Goal: Task Accomplishment & Management: Use online tool/utility

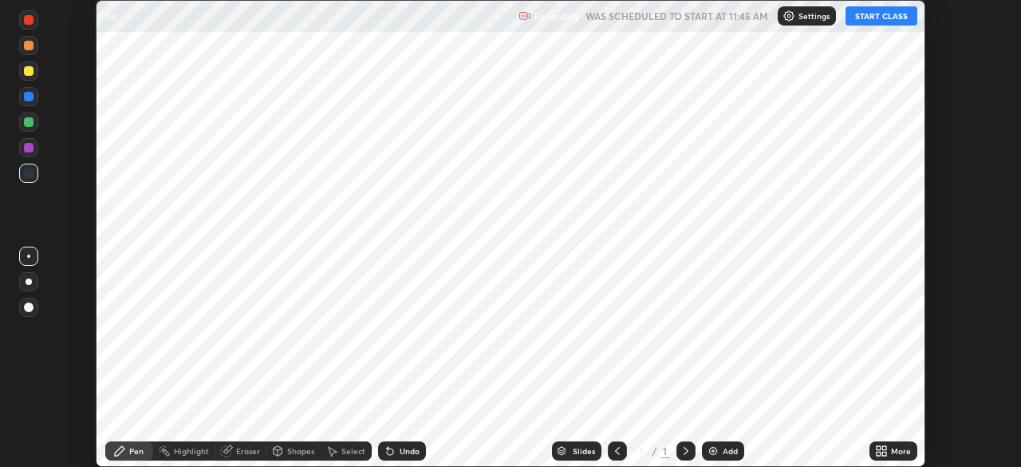
scroll to position [467, 1020]
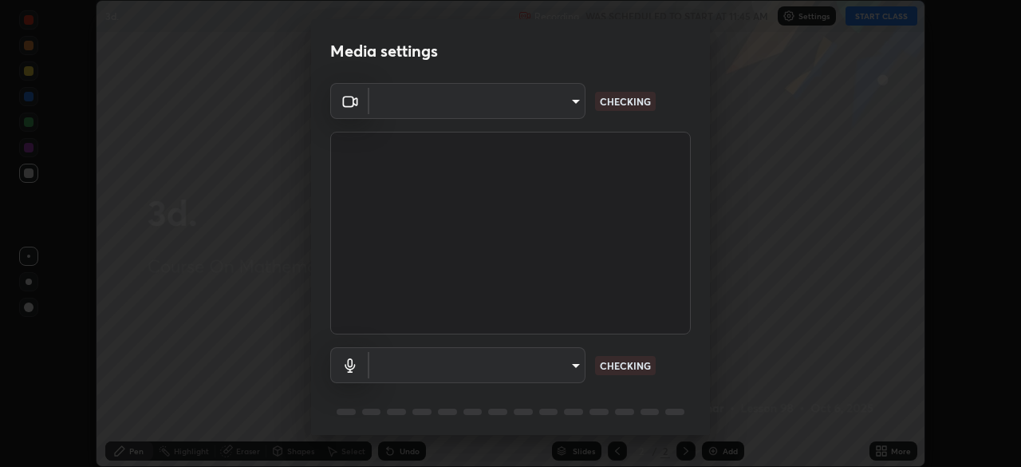
type input "05e465ff83a2709560b00517cc20afcec0d8c6759013130505a18faaf77a7109"
click at [558, 369] on body "Erase all 3d. Recording WAS SCHEDULED TO START AT 11:45 AM Settings START CLASS…" at bounding box center [510, 233] width 1021 height 467
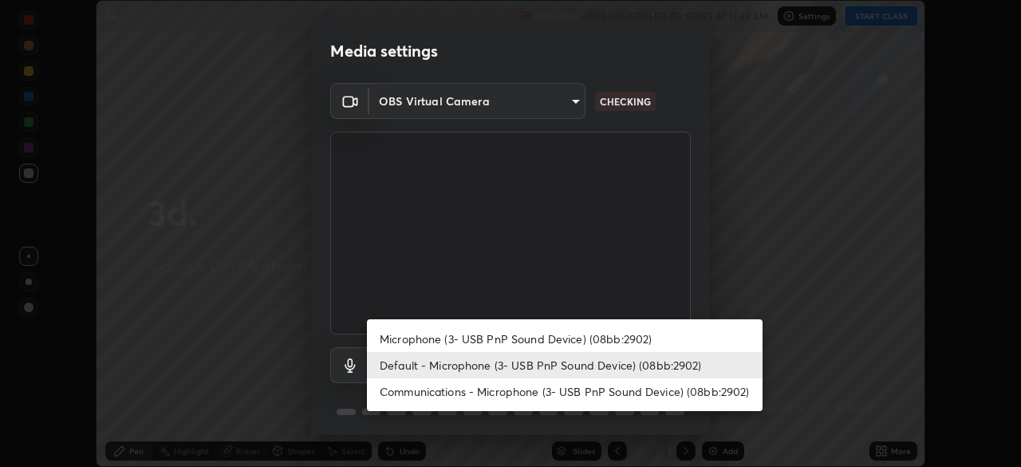
click at [553, 336] on li "Microphone (3- USB PnP Sound Device) (08bb:2902)" at bounding box center [565, 338] width 396 height 26
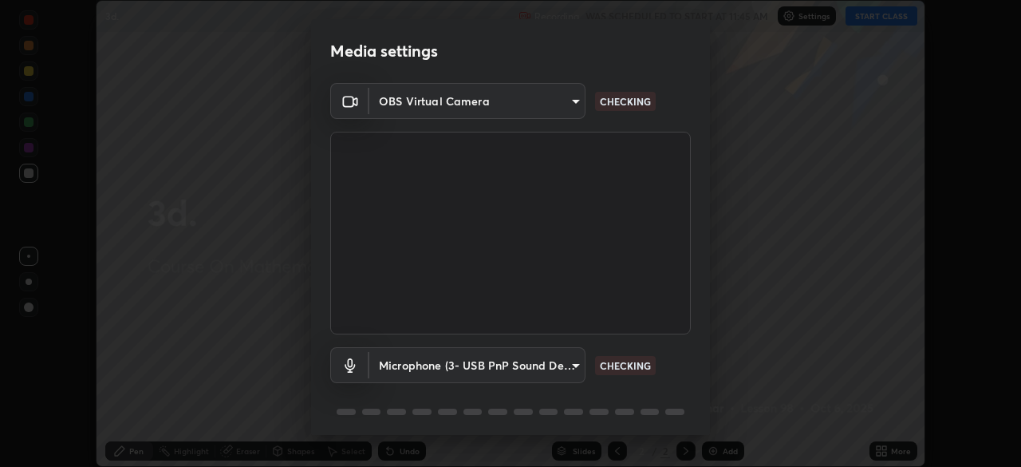
type input "cbf9db0ad58b7fdce74301e9aa7c48186f63d8c2a050b9c2f0b82f6ad61462d4"
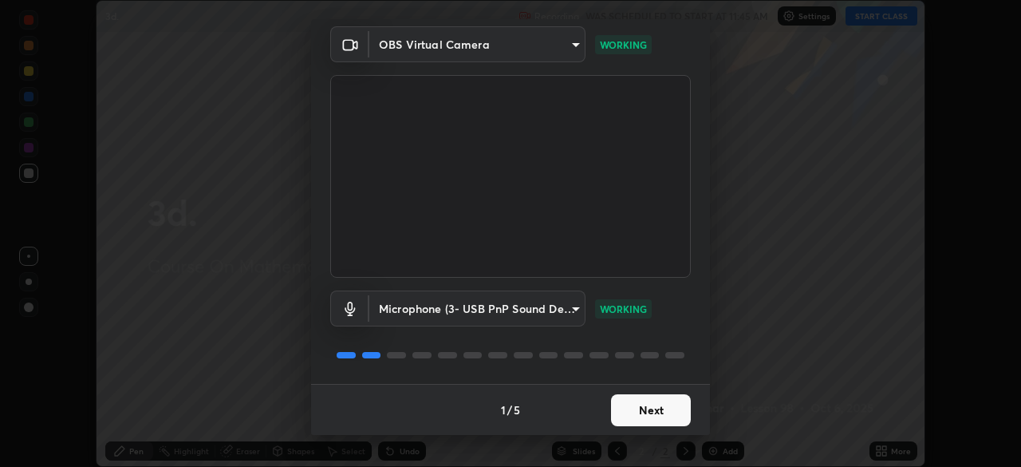
click at [626, 413] on button "Next" at bounding box center [651, 410] width 80 height 32
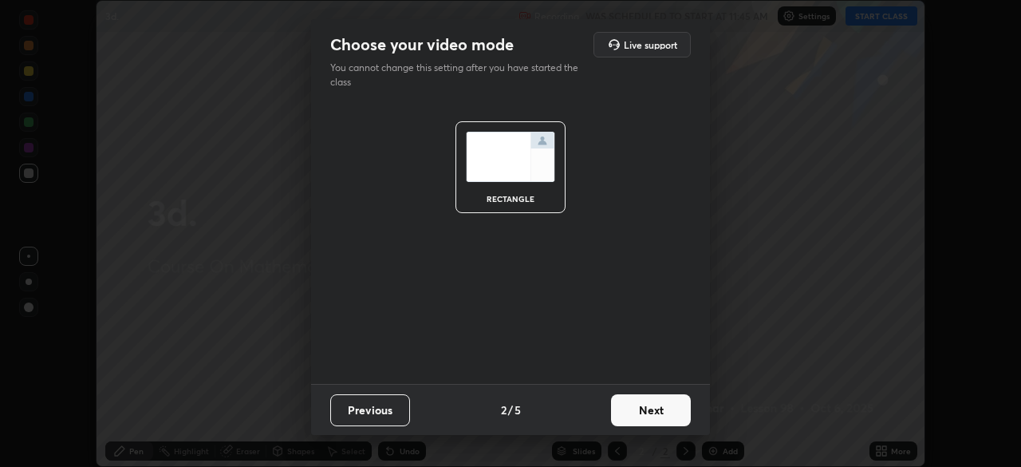
scroll to position [0, 0]
click at [621, 409] on button "Next" at bounding box center [651, 410] width 80 height 32
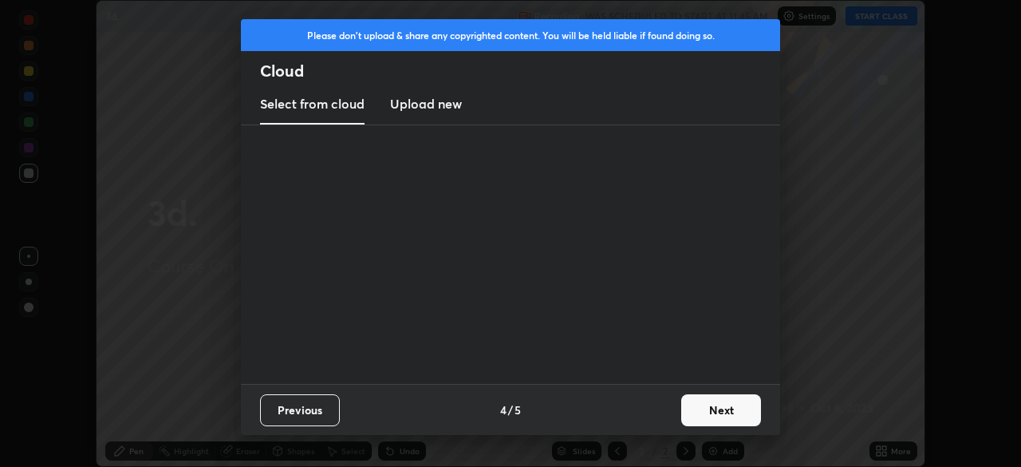
click at [627, 413] on div "Previous 4 / 5 Next" at bounding box center [510, 409] width 539 height 51
click at [694, 410] on button "Next" at bounding box center [721, 410] width 80 height 32
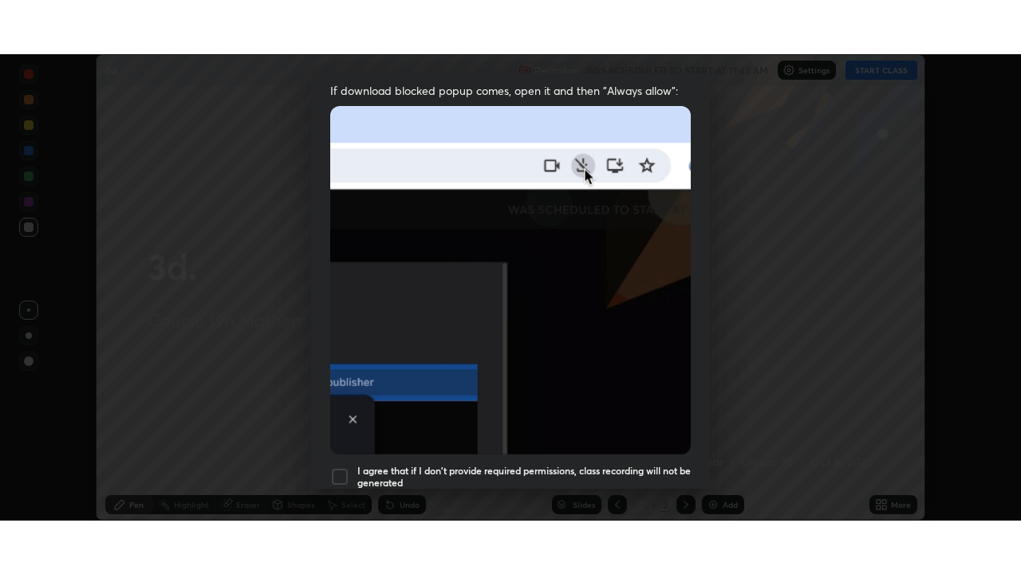
scroll to position [382, 0]
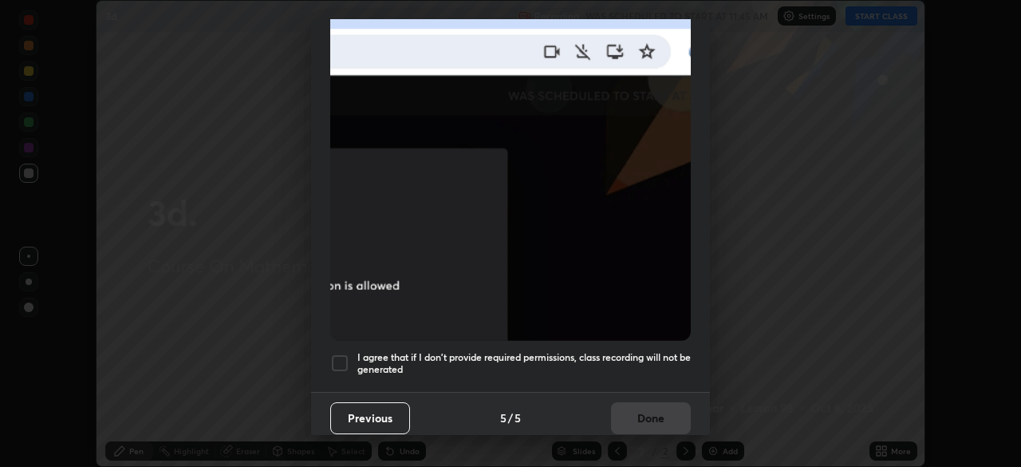
click at [632, 351] on h5 "I agree that if I don't provide required permissions, class recording will not …" at bounding box center [523, 363] width 333 height 25
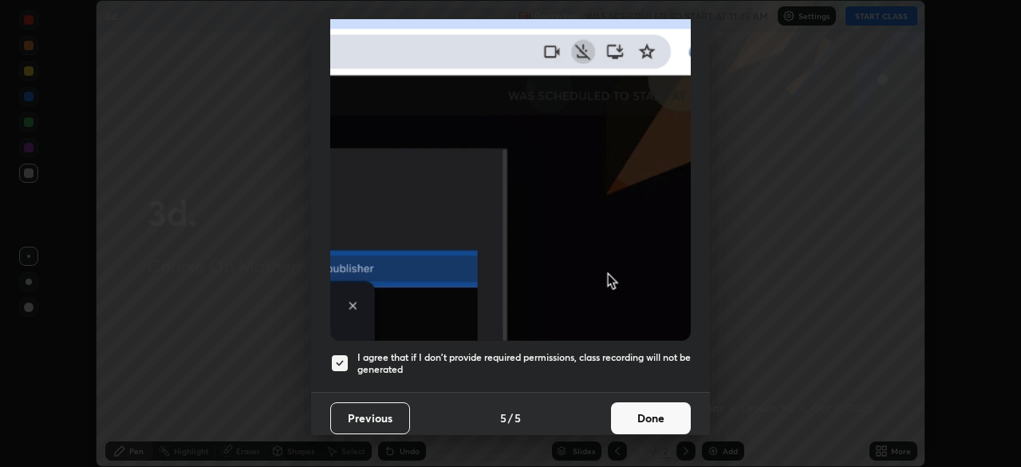
click at [641, 410] on button "Done" at bounding box center [651, 418] width 80 height 32
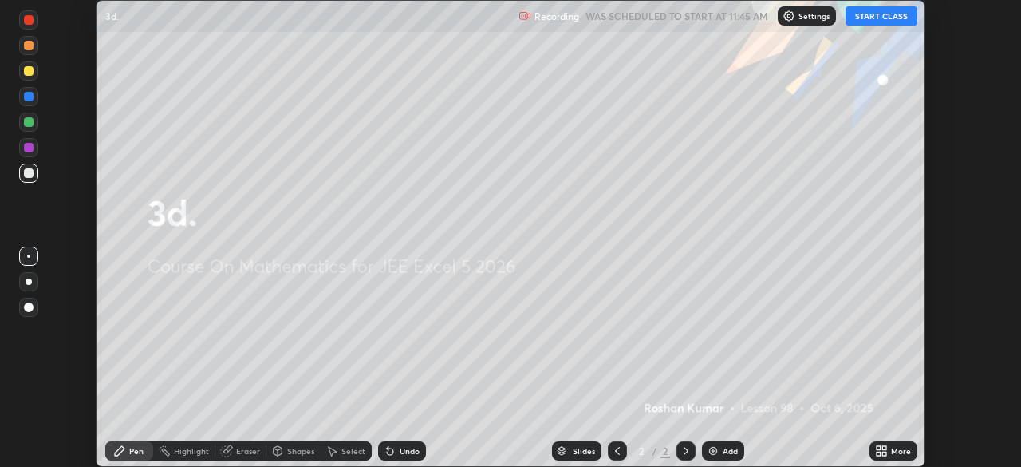
click at [884, 16] on button "START CLASS" at bounding box center [882, 15] width 72 height 19
click at [885, 452] on icon at bounding box center [884, 454] width 4 height 4
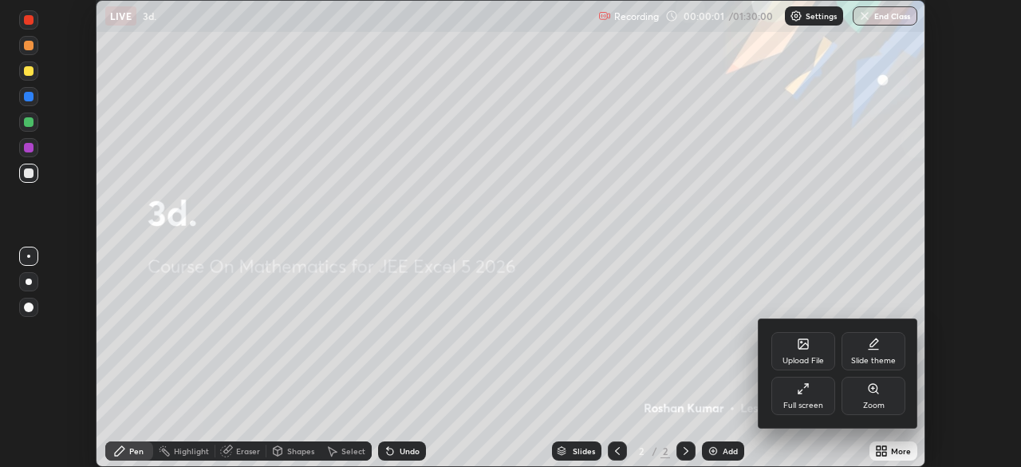
click at [802, 394] on icon at bounding box center [803, 388] width 13 height 13
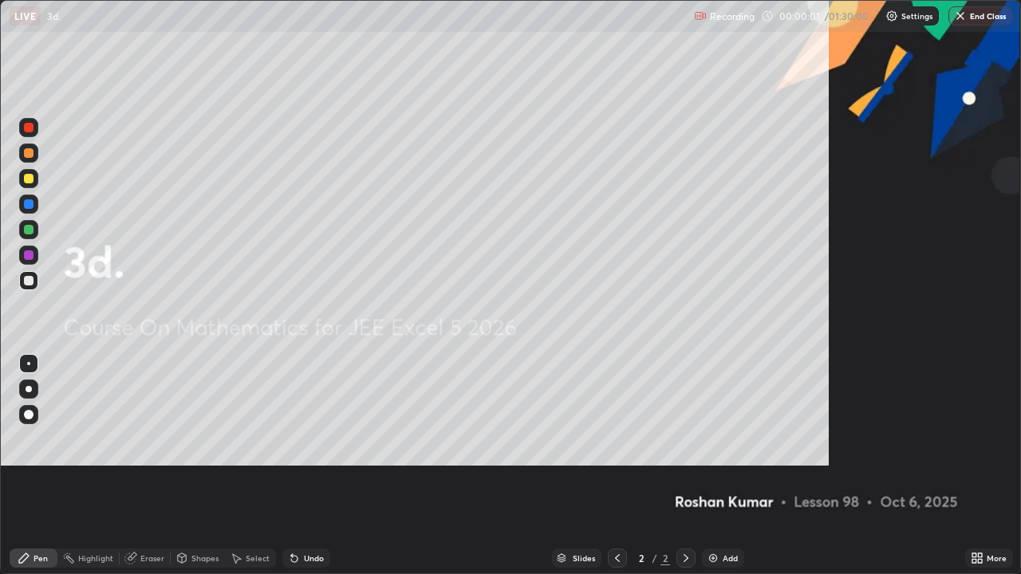
scroll to position [574, 1021]
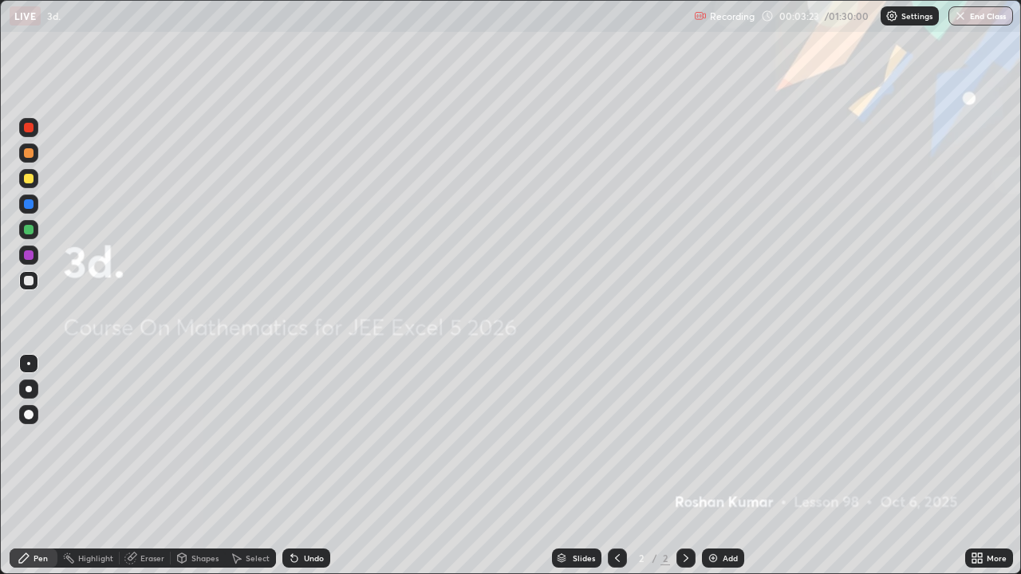
click at [711, 466] on img at bounding box center [713, 558] width 13 height 13
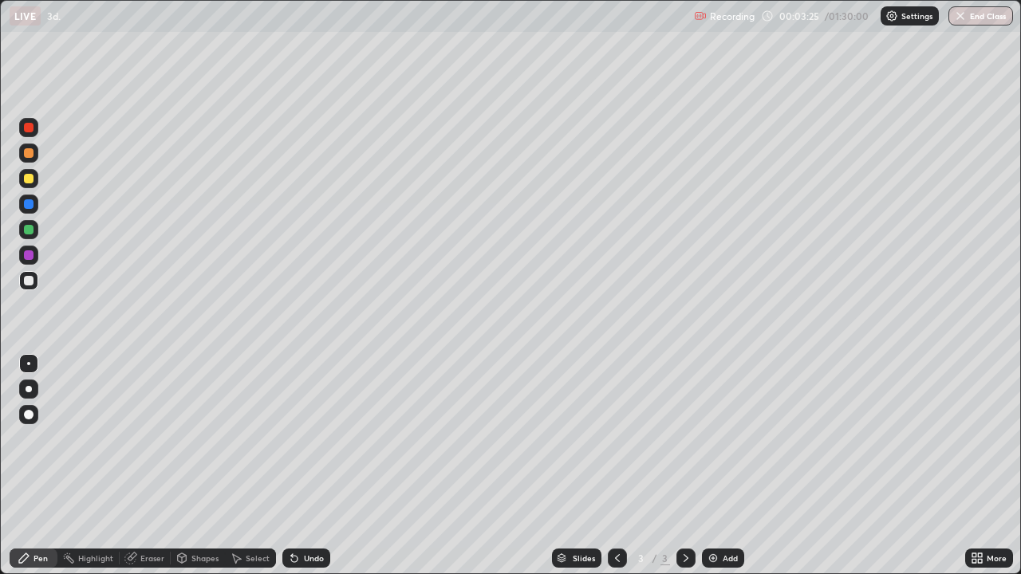
click at [27, 417] on div at bounding box center [29, 415] width 10 height 10
click at [27, 151] on div at bounding box center [29, 153] width 10 height 10
click at [36, 210] on div at bounding box center [28, 204] width 19 height 19
click at [28, 255] on div at bounding box center [29, 255] width 10 height 10
click at [30, 235] on div at bounding box center [28, 229] width 19 height 19
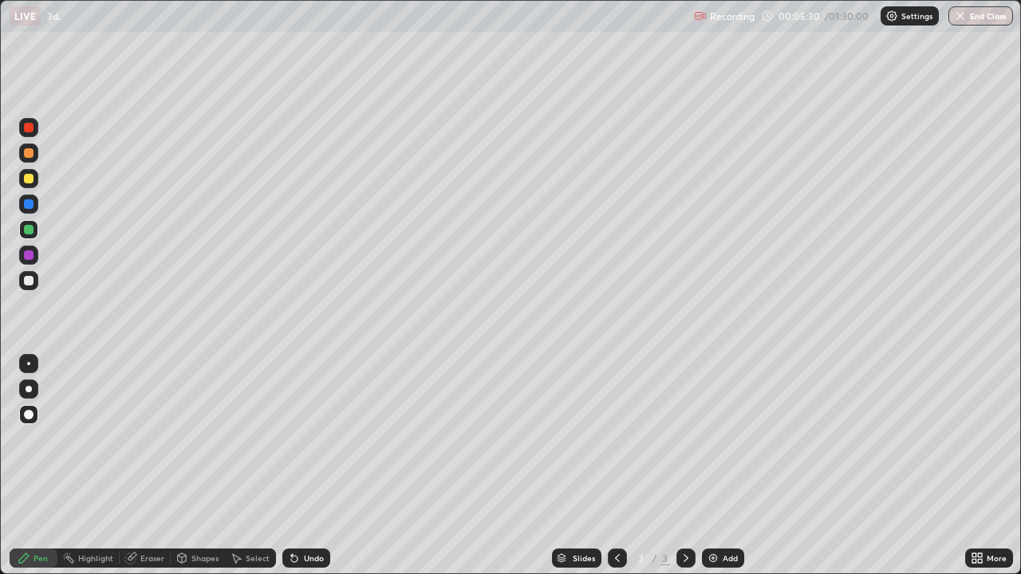
click at [29, 286] on div at bounding box center [28, 280] width 19 height 19
click at [29, 154] on div at bounding box center [29, 153] width 10 height 10
click at [27, 235] on div at bounding box center [28, 229] width 19 height 19
click at [26, 178] on div at bounding box center [29, 179] width 10 height 10
click at [29, 128] on div at bounding box center [29, 128] width 10 height 10
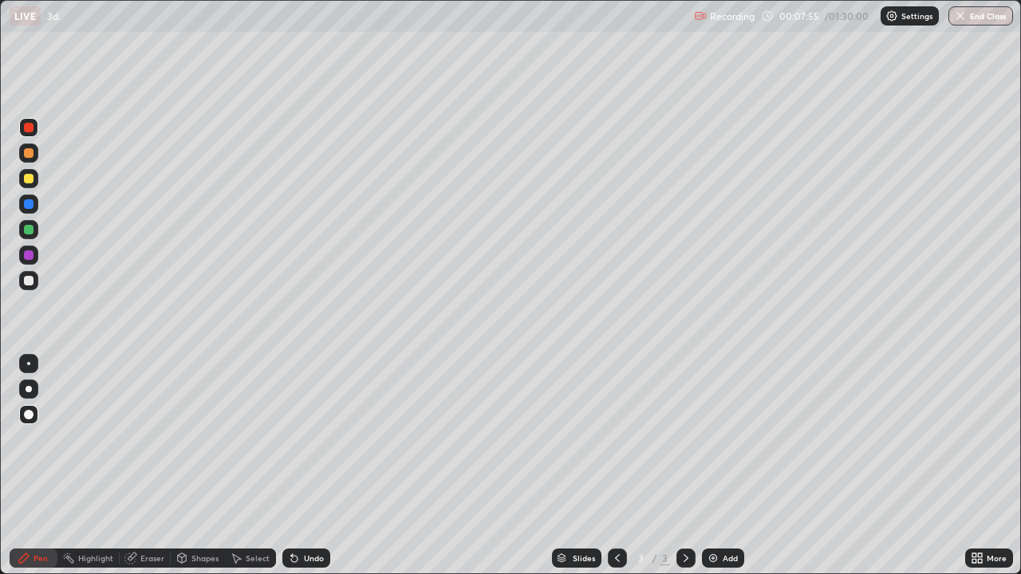
click at [31, 279] on div at bounding box center [29, 281] width 10 height 10
click at [29, 258] on div at bounding box center [29, 255] width 10 height 10
click at [27, 183] on div at bounding box center [29, 179] width 10 height 10
click at [713, 466] on img at bounding box center [713, 558] width 13 height 13
click at [615, 466] on icon at bounding box center [617, 558] width 13 height 13
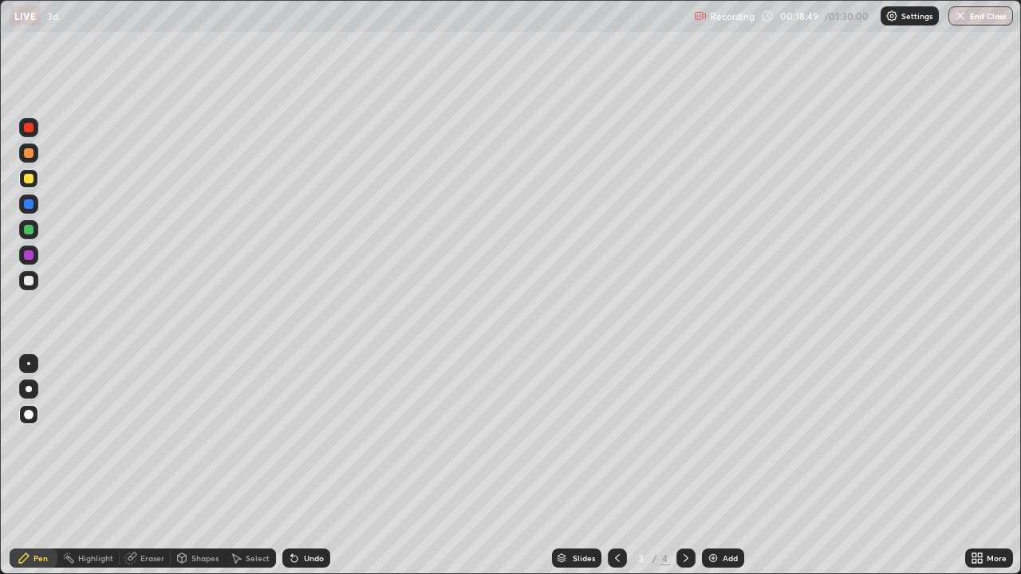
click at [683, 466] on icon at bounding box center [686, 558] width 13 height 13
click at [29, 128] on div at bounding box center [29, 128] width 10 height 10
click at [30, 283] on div at bounding box center [29, 281] width 10 height 10
click at [28, 130] on div at bounding box center [29, 128] width 10 height 10
click at [26, 258] on div at bounding box center [29, 255] width 10 height 10
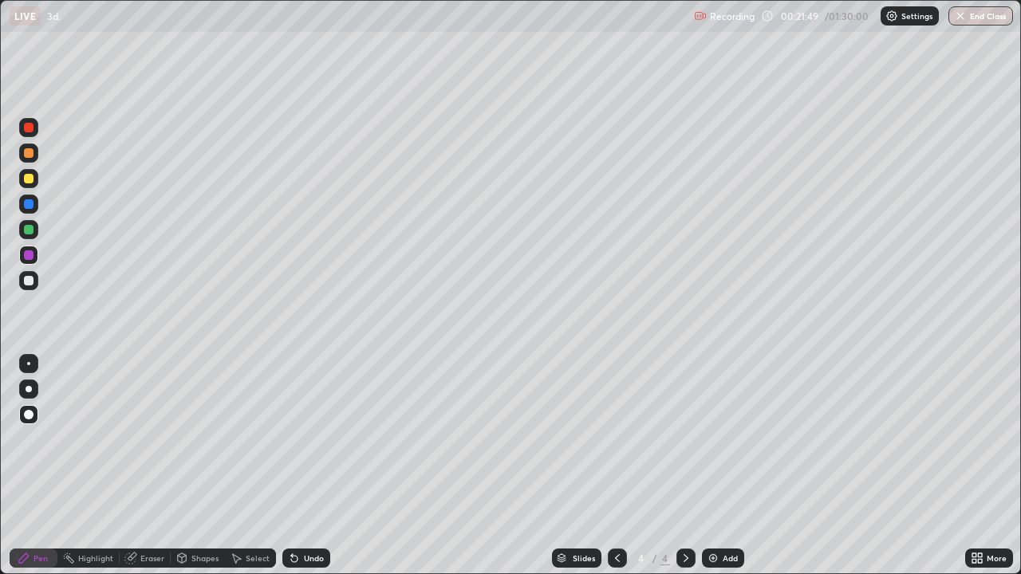
click at [712, 466] on img at bounding box center [713, 558] width 13 height 13
click at [28, 180] on div at bounding box center [29, 179] width 10 height 10
click at [30, 282] on div at bounding box center [29, 281] width 10 height 10
click at [27, 205] on div at bounding box center [29, 204] width 10 height 10
click at [29, 232] on div at bounding box center [29, 230] width 10 height 10
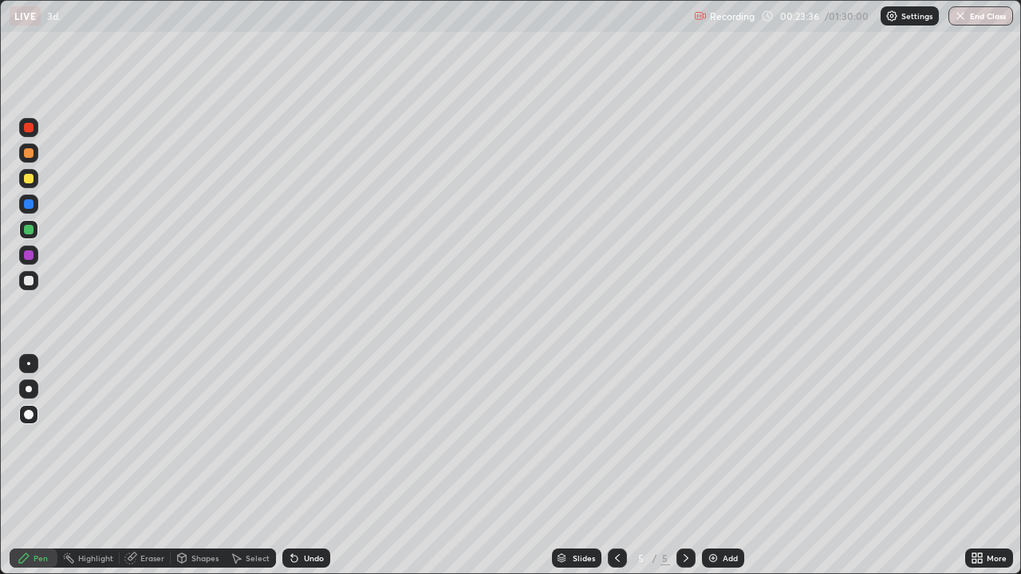
click at [616, 466] on icon at bounding box center [617, 558] width 13 height 13
click at [684, 466] on icon at bounding box center [686, 558] width 13 height 13
click at [713, 466] on img at bounding box center [713, 558] width 13 height 13
click at [30, 128] on div at bounding box center [29, 128] width 10 height 10
click at [30, 156] on div at bounding box center [29, 153] width 10 height 10
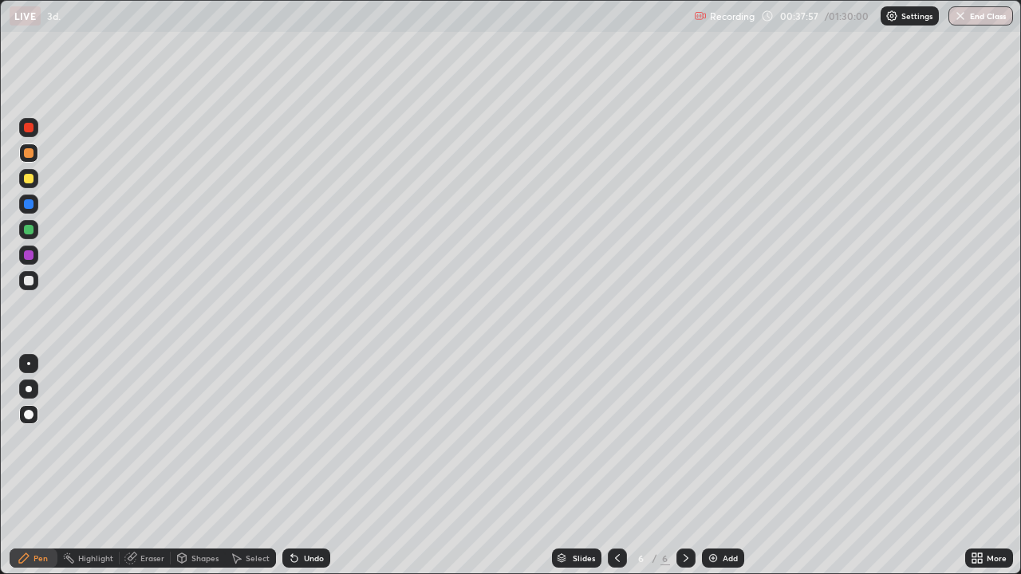
click at [29, 233] on div at bounding box center [29, 230] width 10 height 10
click at [26, 254] on div at bounding box center [29, 255] width 10 height 10
click at [30, 282] on div at bounding box center [29, 281] width 10 height 10
click at [29, 234] on div at bounding box center [29, 230] width 10 height 10
click at [30, 179] on div at bounding box center [29, 179] width 10 height 10
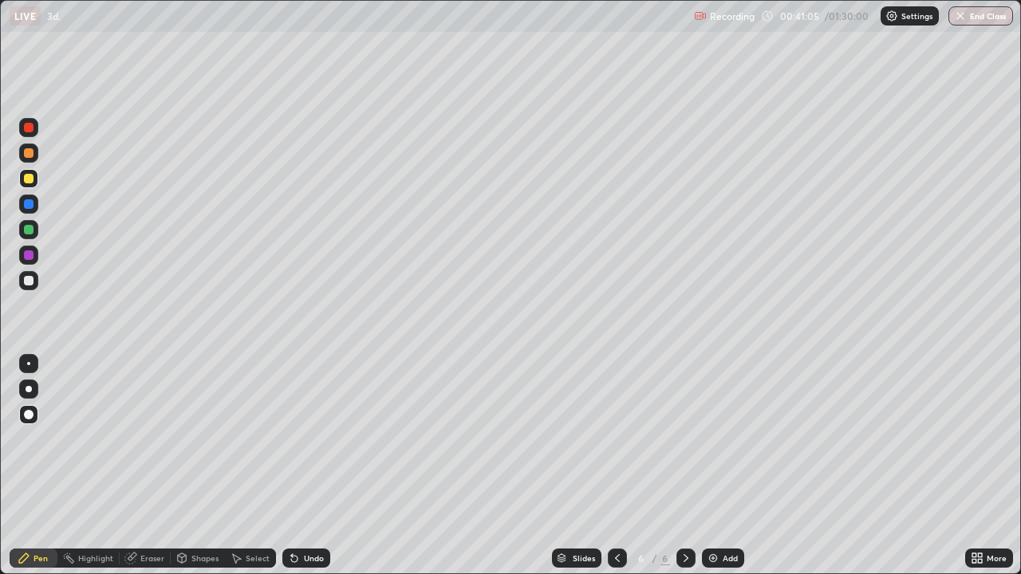
click at [32, 281] on div at bounding box center [29, 281] width 10 height 10
click at [29, 129] on div at bounding box center [29, 128] width 10 height 10
click at [714, 466] on img at bounding box center [713, 558] width 13 height 13
click at [30, 231] on div at bounding box center [29, 230] width 10 height 10
click at [30, 177] on div at bounding box center [29, 179] width 10 height 10
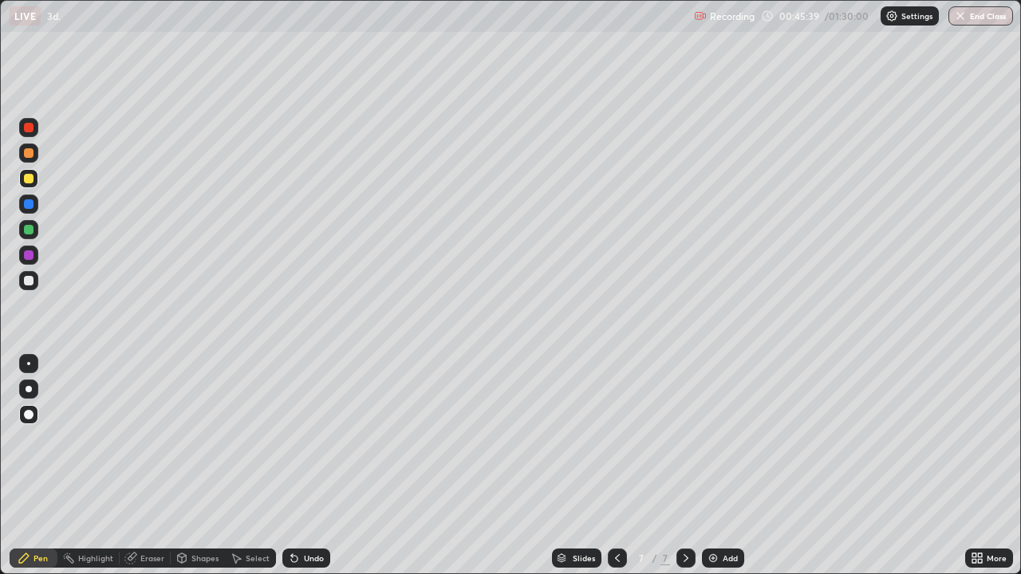
click at [29, 130] on div at bounding box center [29, 128] width 10 height 10
click at [29, 262] on div at bounding box center [28, 255] width 19 height 19
click at [29, 282] on div at bounding box center [29, 281] width 10 height 10
click at [30, 128] on div at bounding box center [29, 128] width 10 height 10
click at [26, 178] on div at bounding box center [29, 179] width 10 height 10
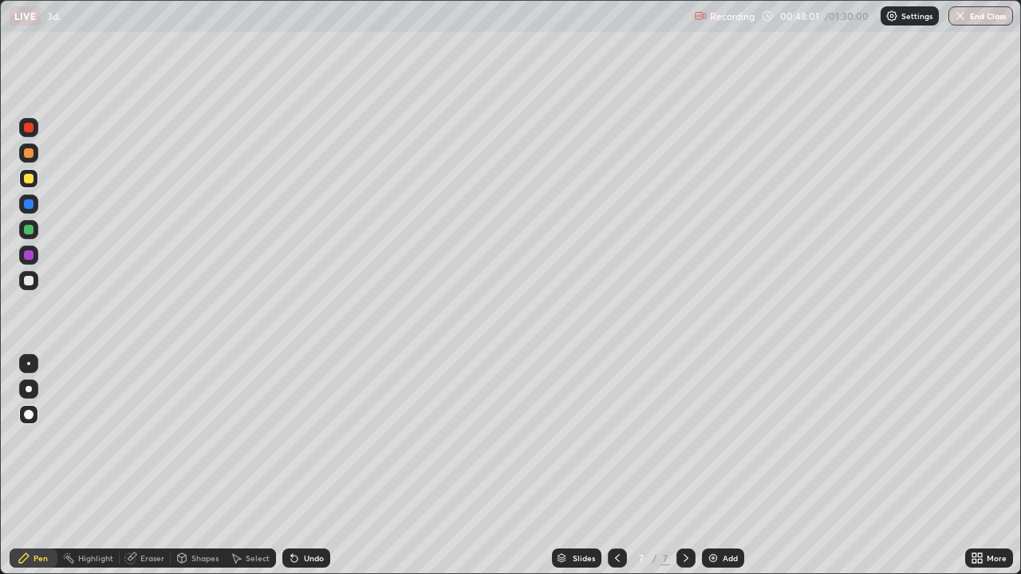
click at [31, 284] on div at bounding box center [29, 281] width 10 height 10
click at [704, 466] on div "Add" at bounding box center [723, 558] width 42 height 19
click at [30, 154] on div at bounding box center [29, 153] width 10 height 10
click at [30, 280] on div at bounding box center [29, 281] width 10 height 10
click at [29, 256] on div at bounding box center [29, 255] width 10 height 10
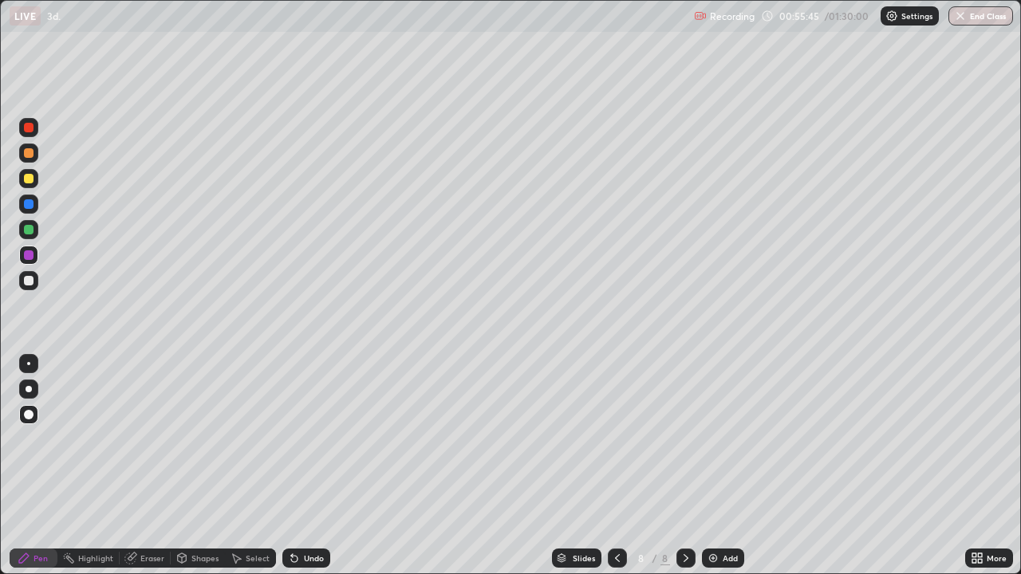
click at [30, 131] on div at bounding box center [29, 128] width 10 height 10
click at [26, 231] on div at bounding box center [29, 230] width 10 height 10
click at [31, 258] on div at bounding box center [29, 255] width 10 height 10
click at [30, 156] on div at bounding box center [29, 153] width 10 height 10
click at [26, 205] on div at bounding box center [29, 204] width 10 height 10
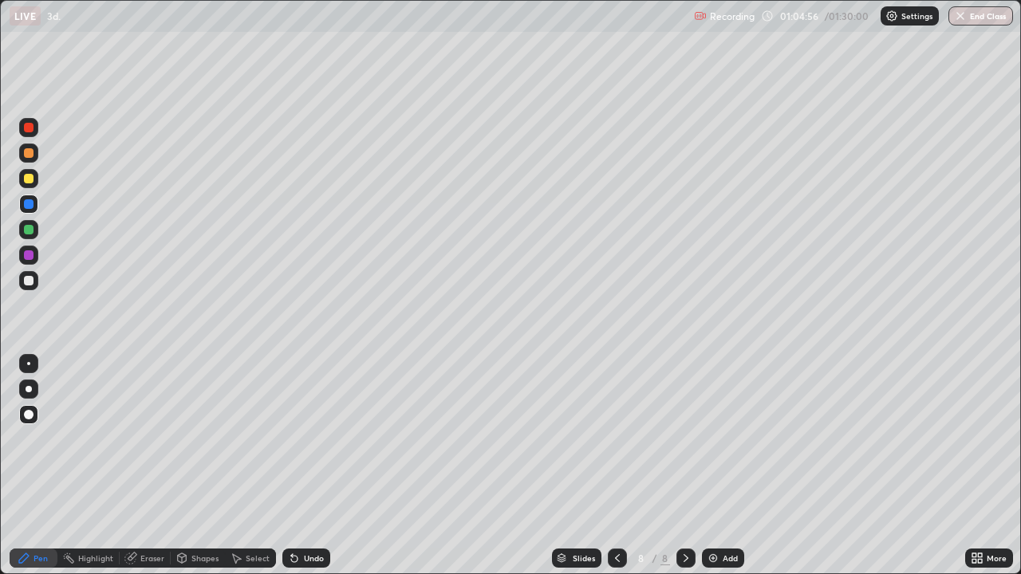
click at [716, 466] on img at bounding box center [713, 558] width 13 height 13
click at [29, 234] on div at bounding box center [29, 230] width 10 height 10
click at [29, 254] on div at bounding box center [29, 255] width 10 height 10
click at [29, 282] on div at bounding box center [29, 281] width 10 height 10
click at [968, 24] on button "End Class" at bounding box center [981, 15] width 63 height 19
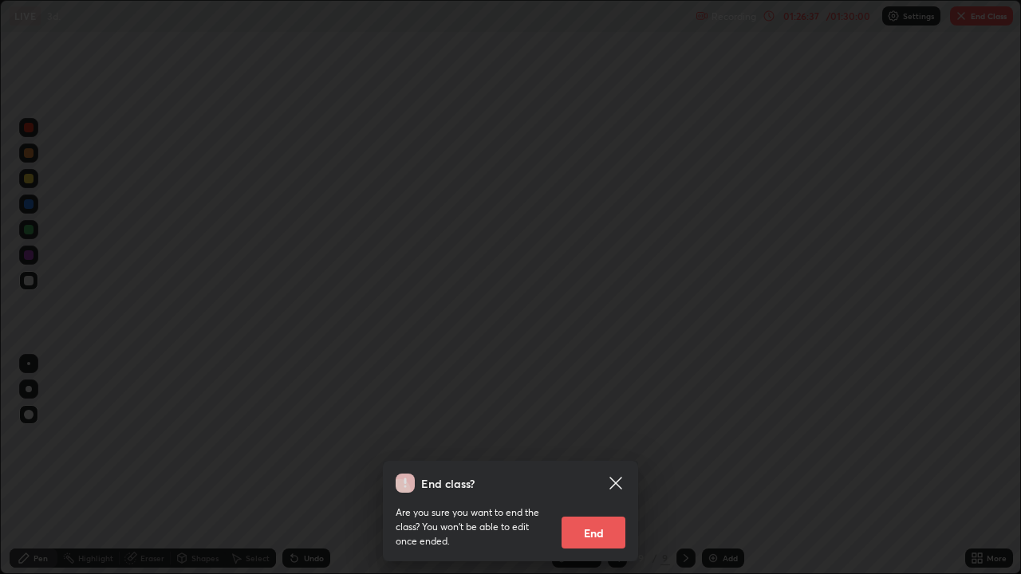
click at [591, 466] on button "End" at bounding box center [594, 533] width 64 height 32
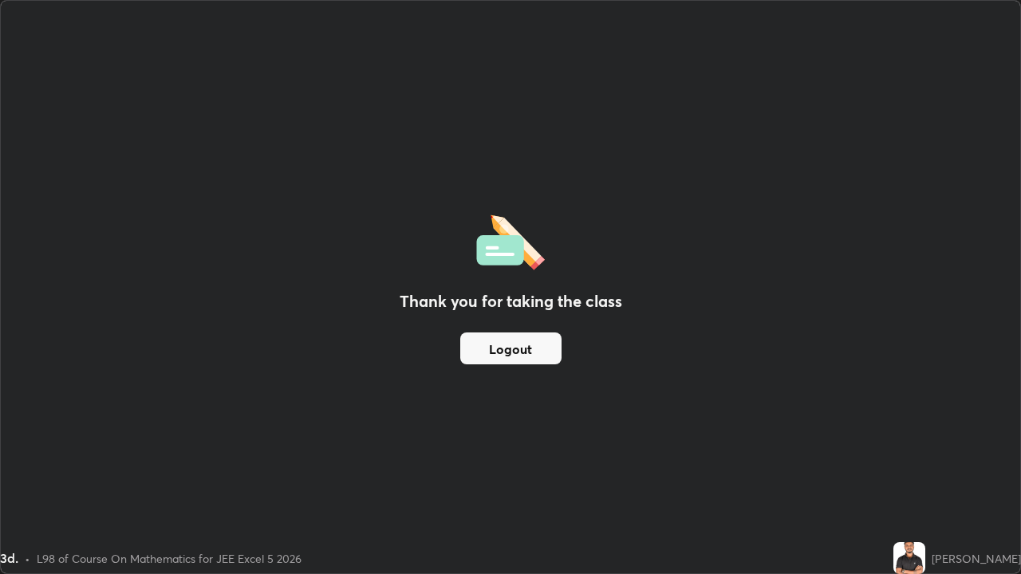
click at [528, 353] on button "Logout" at bounding box center [510, 349] width 101 height 32
